Goal: Task Accomplishment & Management: Use online tool/utility

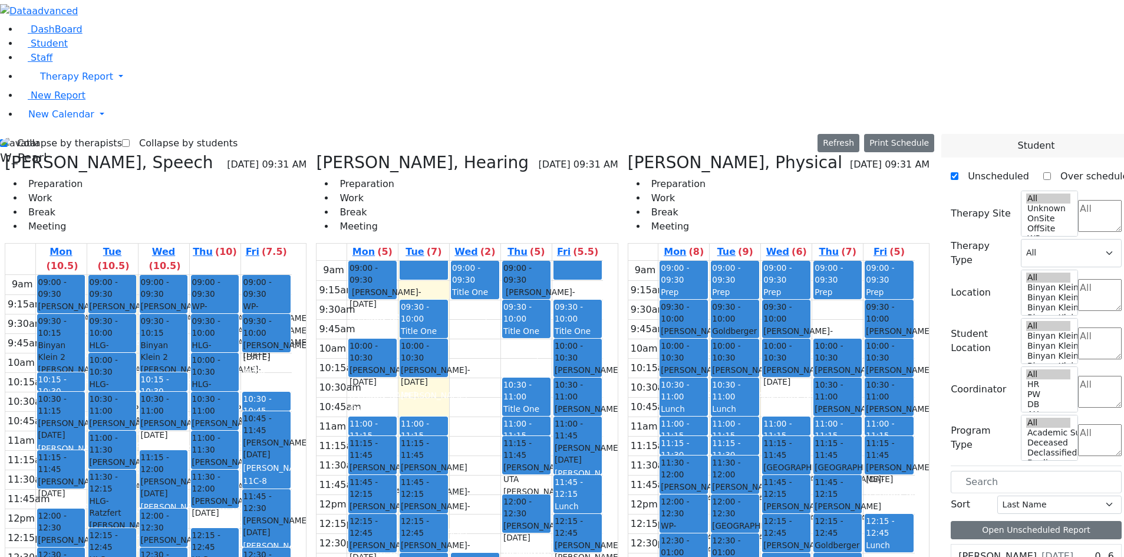
click at [628, 153] on icon at bounding box center [628, 162] width 0 height 19
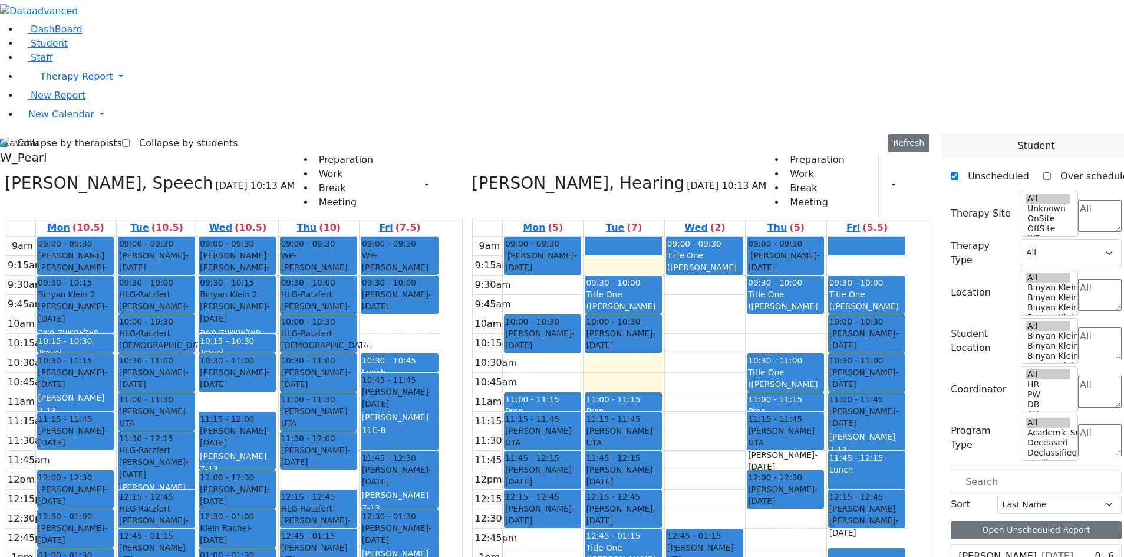
click at [5, 173] on icon at bounding box center [5, 182] width 0 height 19
select select "5"
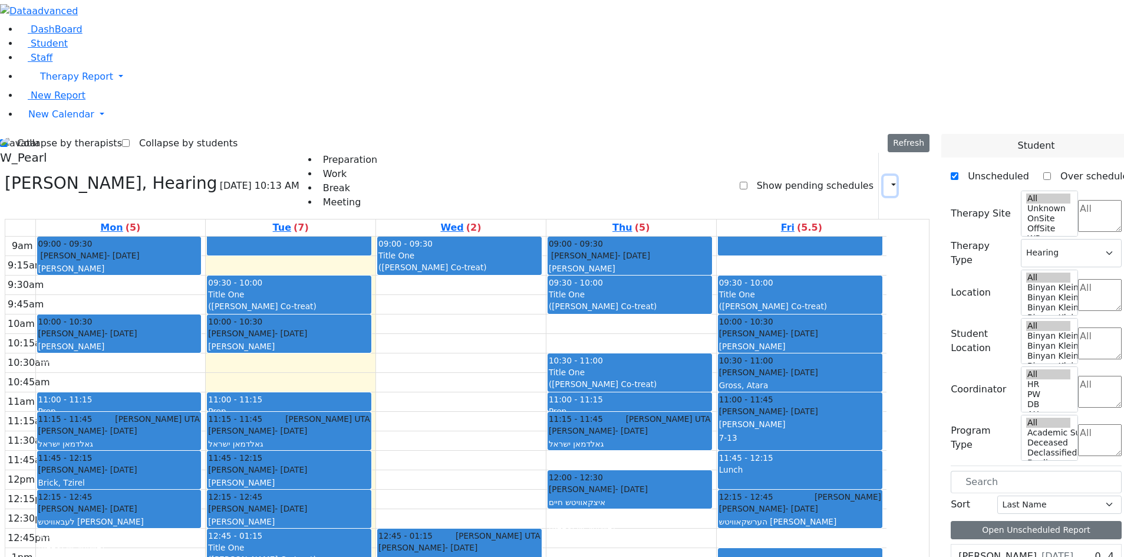
click at [887, 180] on icon "button" at bounding box center [887, 185] width 0 height 11
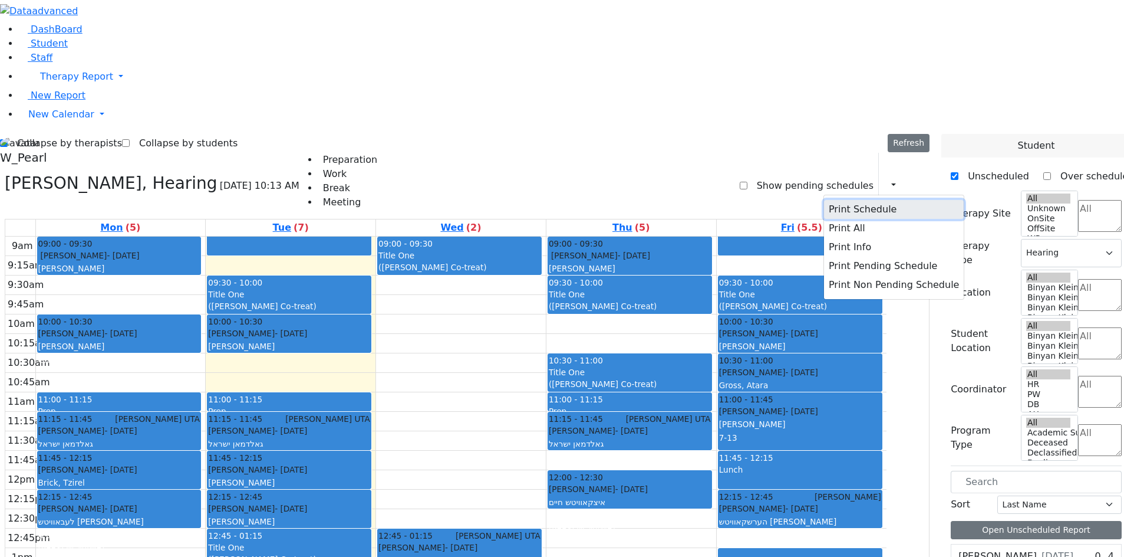
click at [854, 200] on button "Print Schedule" at bounding box center [894, 209] width 140 height 19
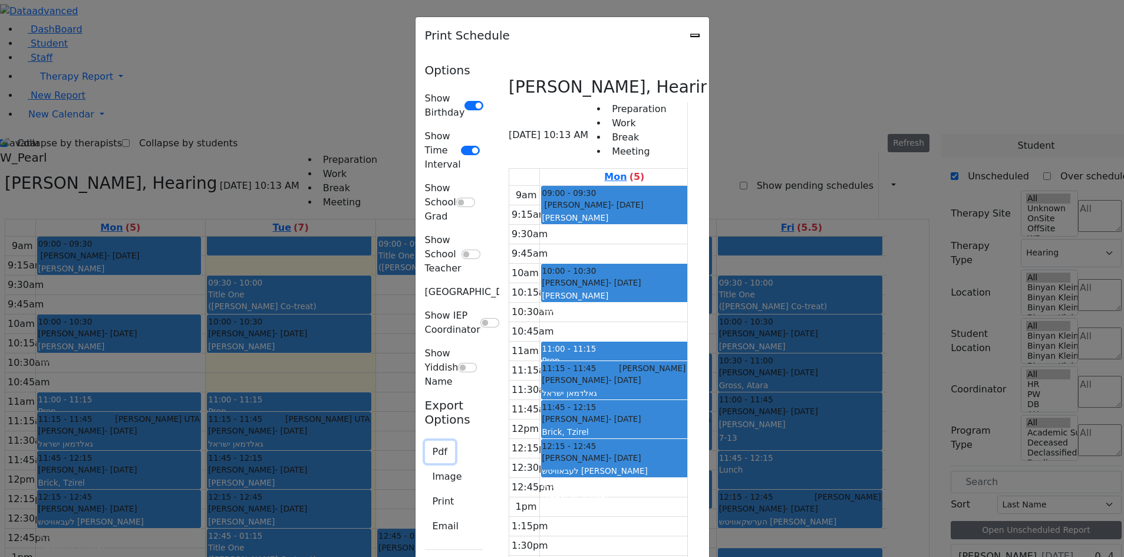
click at [425, 440] on button "Pdf" at bounding box center [440, 451] width 30 height 22
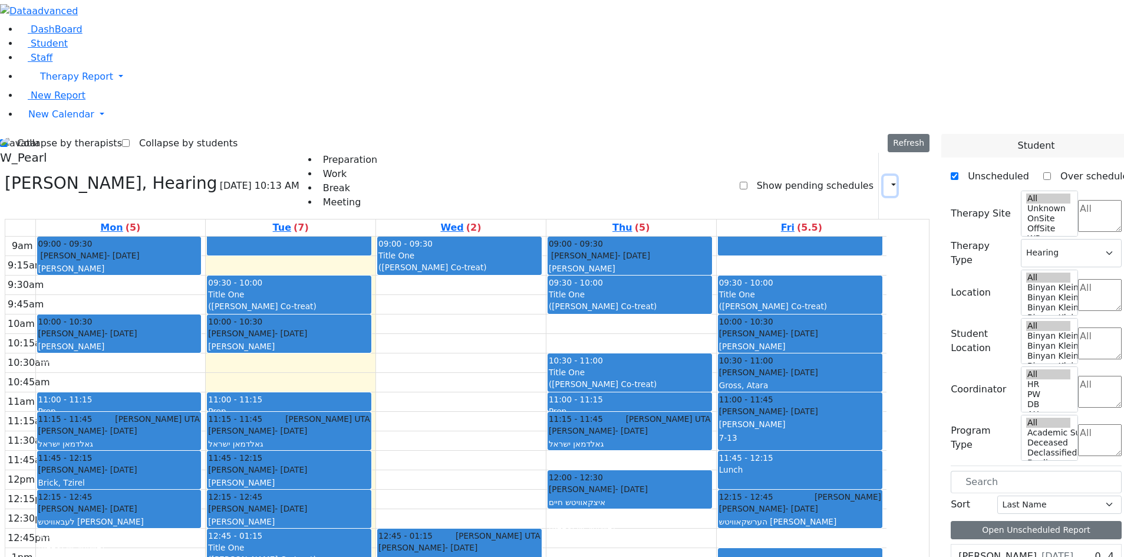
click at [887, 180] on icon "button" at bounding box center [887, 185] width 0 height 11
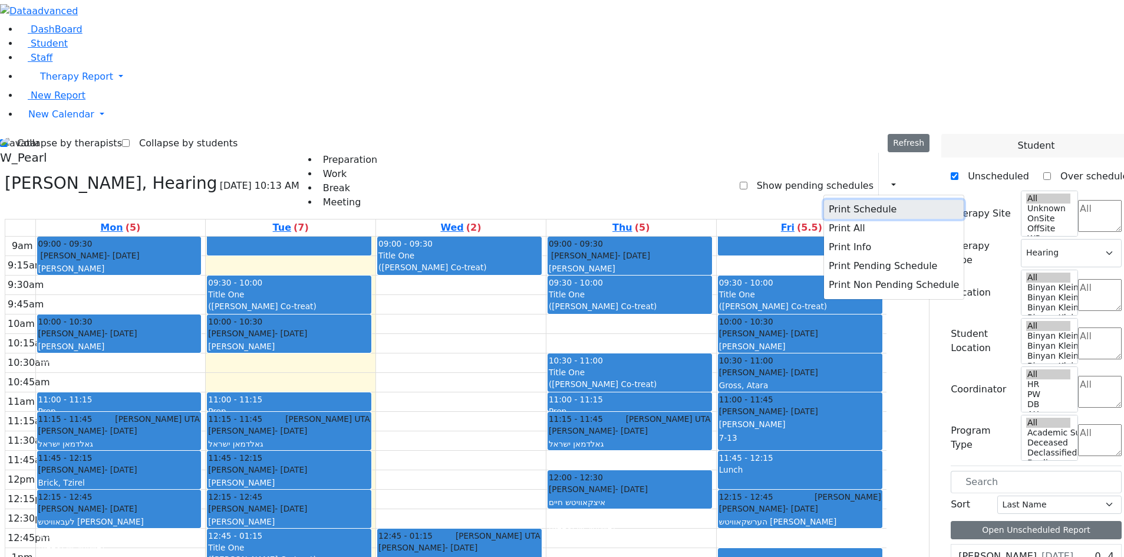
click at [856, 200] on button "Print Schedule" at bounding box center [894, 209] width 140 height 19
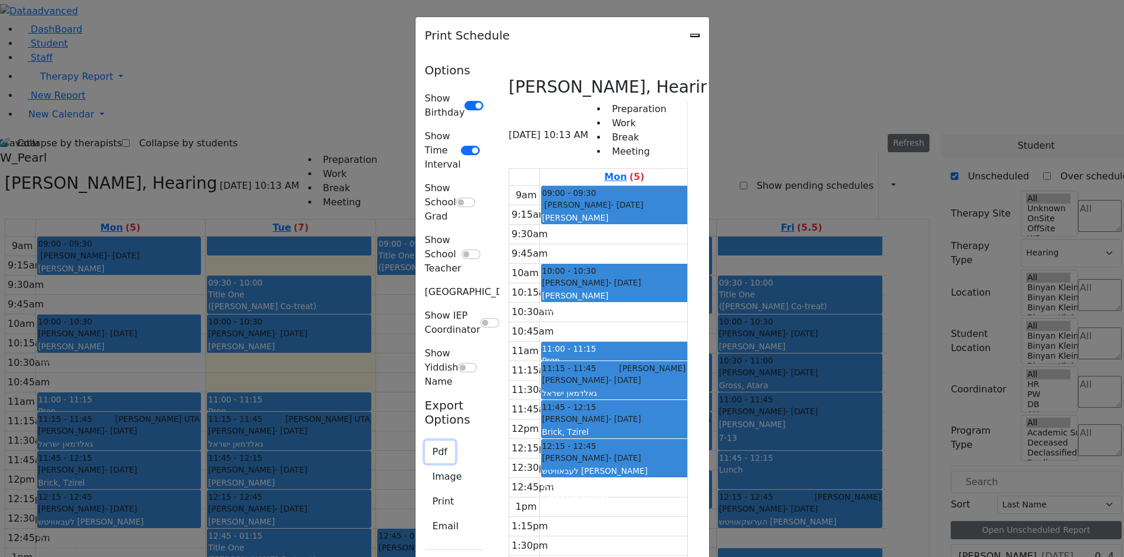
click at [425, 440] on button "Pdf" at bounding box center [440, 451] width 30 height 22
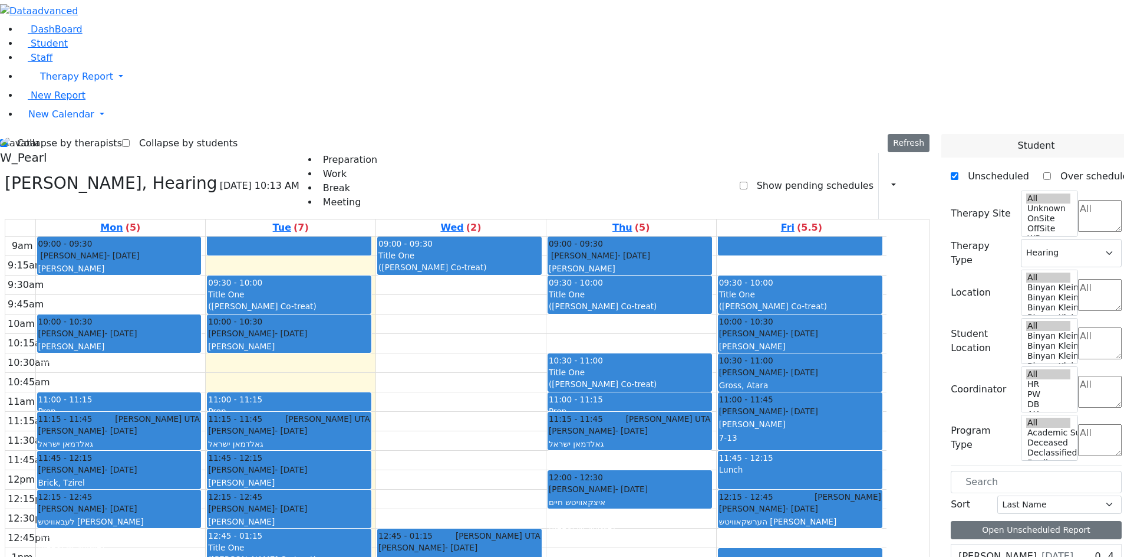
click at [45, 134] on div "Collapse by therapists Collapse by students Refresh Setup Working Hours Print S…" at bounding box center [467, 480] width 949 height 692
click at [47, 134] on label "Collapse by therapists" at bounding box center [65, 143] width 114 height 19
click at [8, 139] on input "Collapse by therapists" at bounding box center [4, 143] width 8 height 8
checkbox input "false"
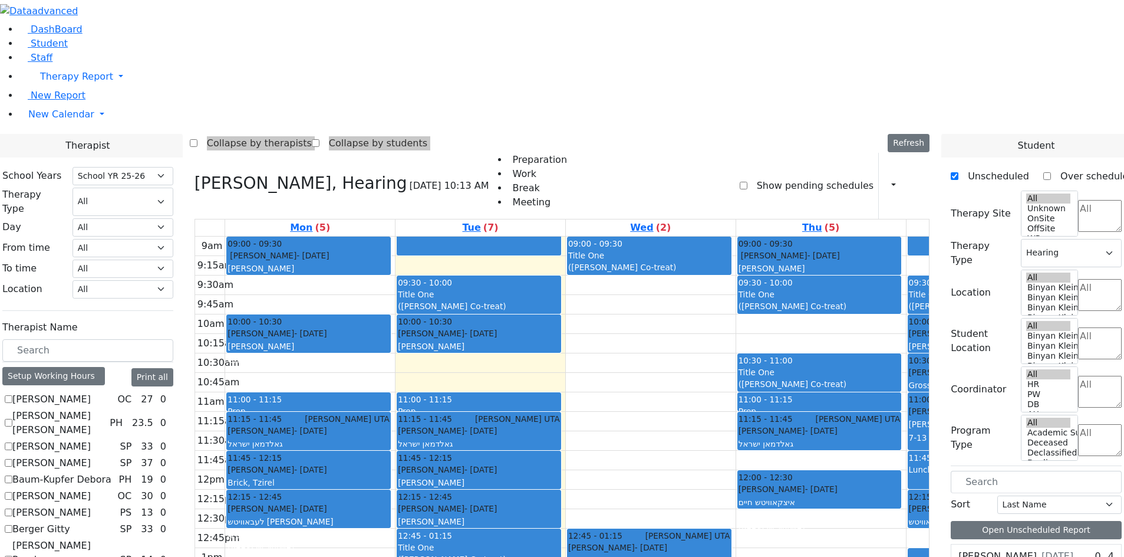
scroll to position [1084, 0]
checkbox input "true"
select select
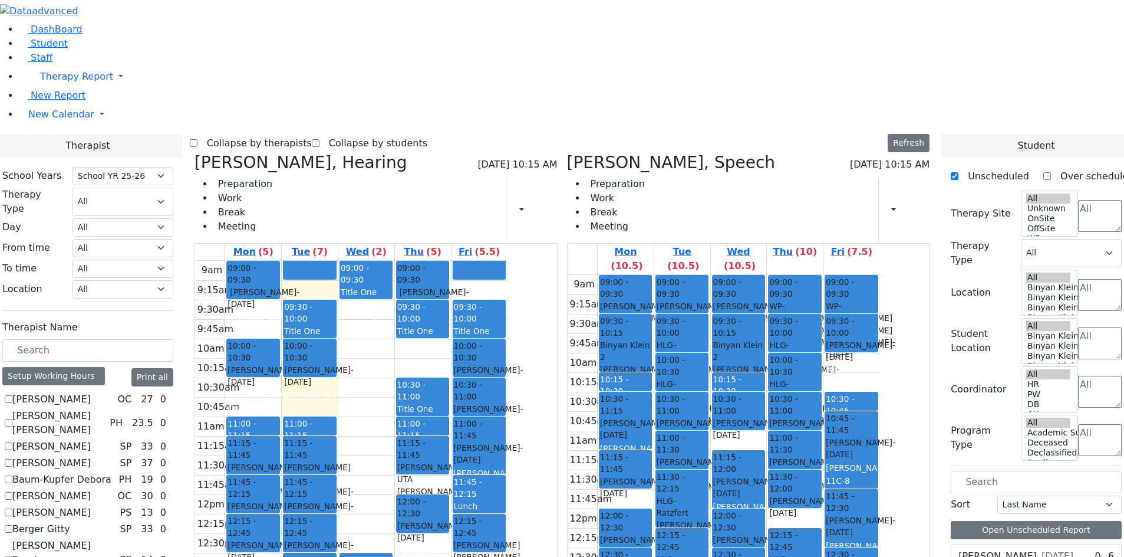
scroll to position [23, 0]
checkbox input "true"
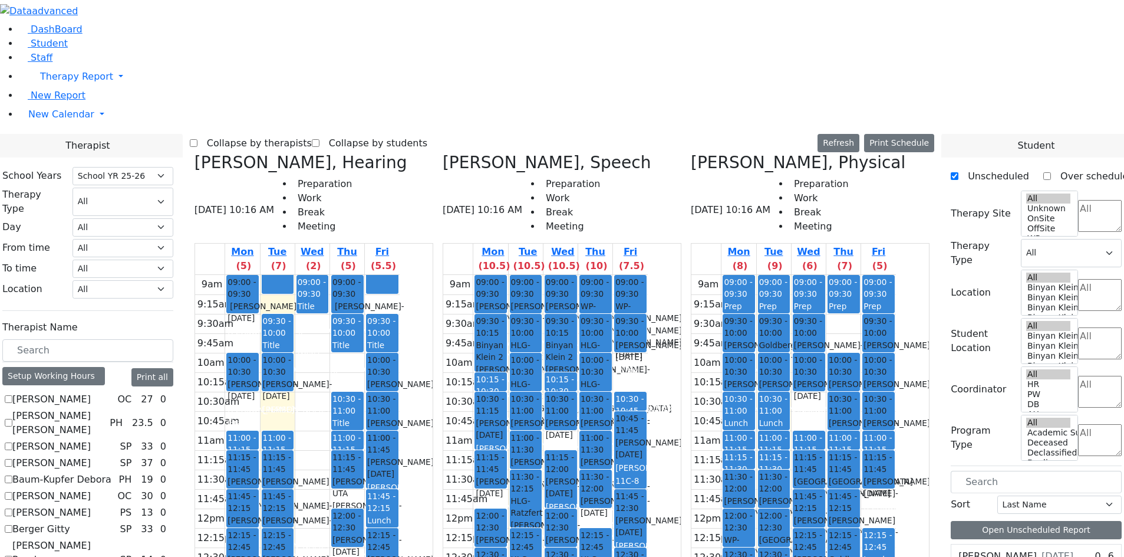
checkbox input "true"
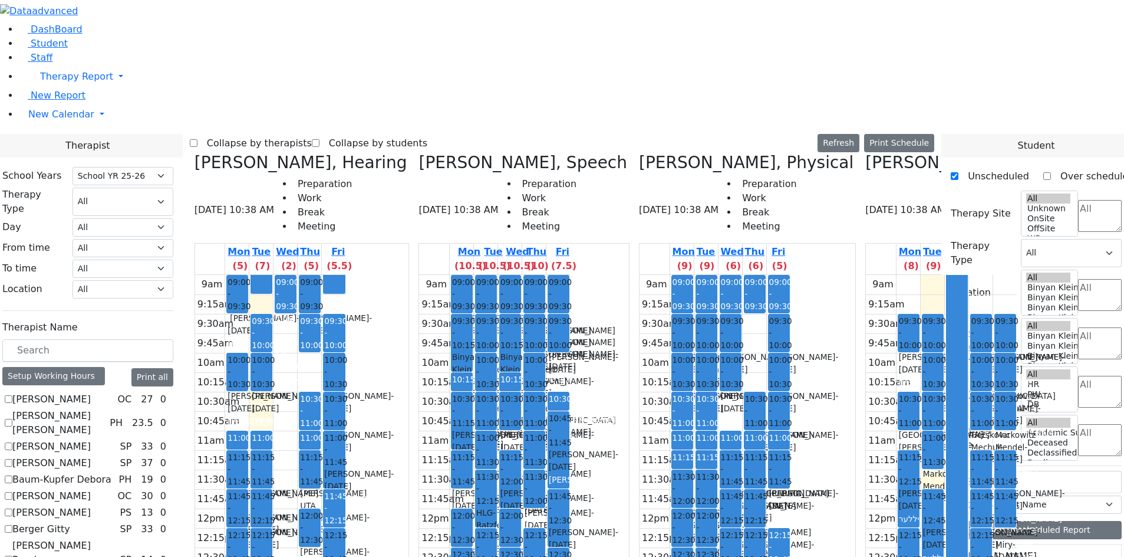
scroll to position [259, 0]
checkbox input "true"
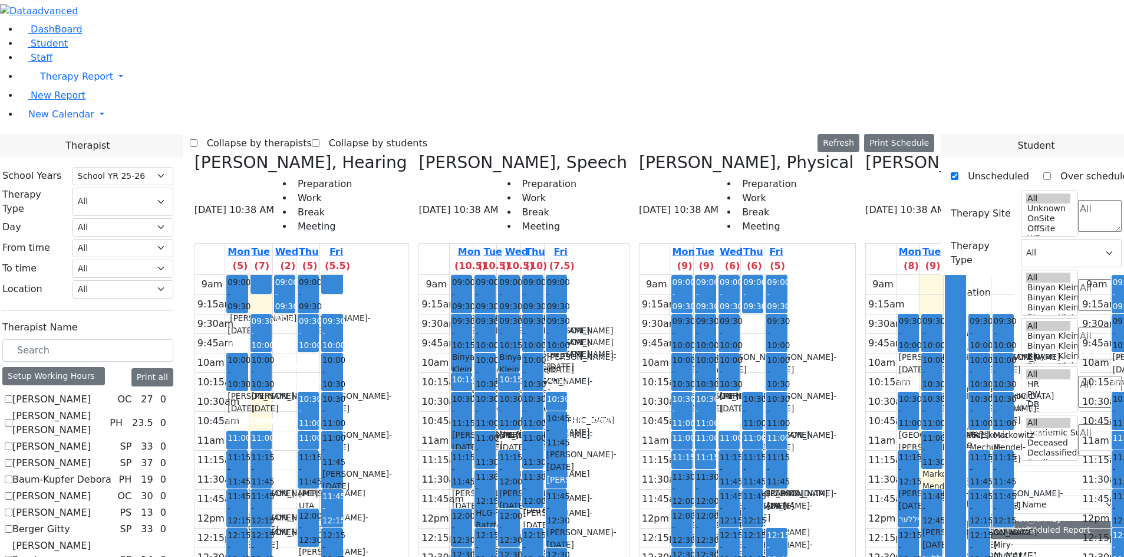
click at [308, 134] on label "Collapse by therapists" at bounding box center [255, 143] width 114 height 19
click at [198, 139] on input "Collapse by therapists" at bounding box center [194, 143] width 8 height 8
checkbox input "true"
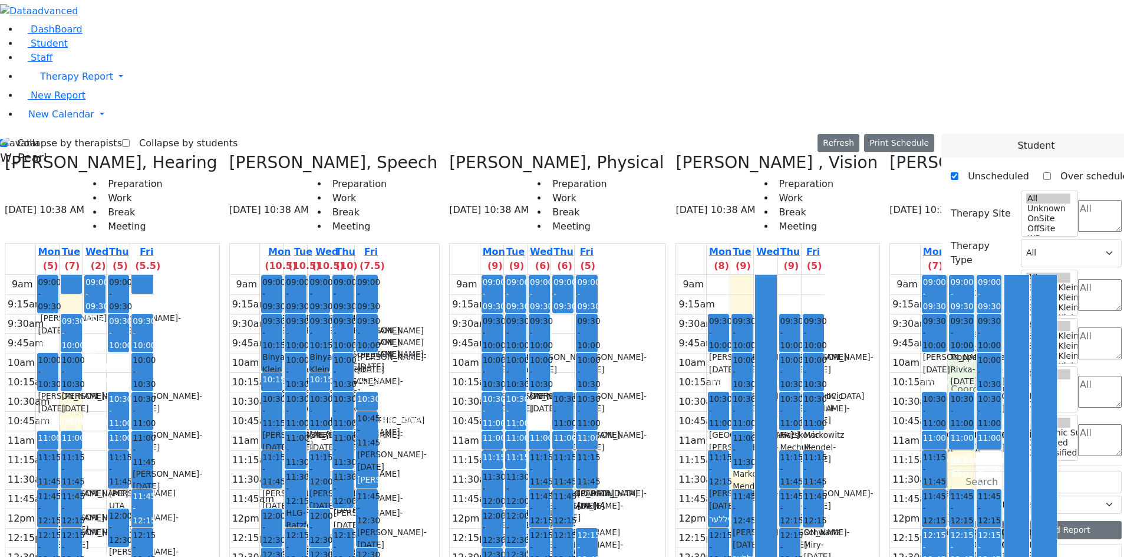
drag, startPoint x: 831, startPoint y: 169, endPoint x: 831, endPoint y: 163, distance: 6.5
click at [890, 275] on div "9am 9:15am 9:30am 9:45am 10am 10:15am 10:30am 10:45am 11am 11:15am 11:30am 11:4…" at bounding box center [973, 508] width 167 height 467
click at [890, 153] on h3 "[PERSON_NAME], Speech" at bounding box center [994, 163] width 209 height 20
click at [890, 153] on icon at bounding box center [890, 162] width 0 height 19
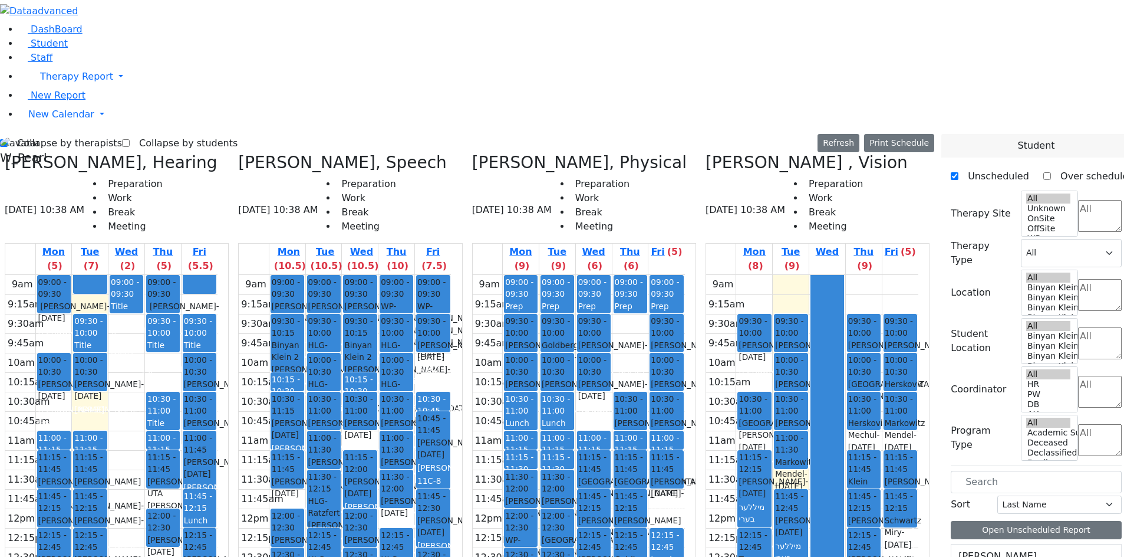
click at [722, 153] on h3 "[PERSON_NAME] , Vision" at bounding box center [807, 163] width 202 height 20
click at [706, 153] on icon at bounding box center [706, 162] width 0 height 19
